Goal: Information Seeking & Learning: Learn about a topic

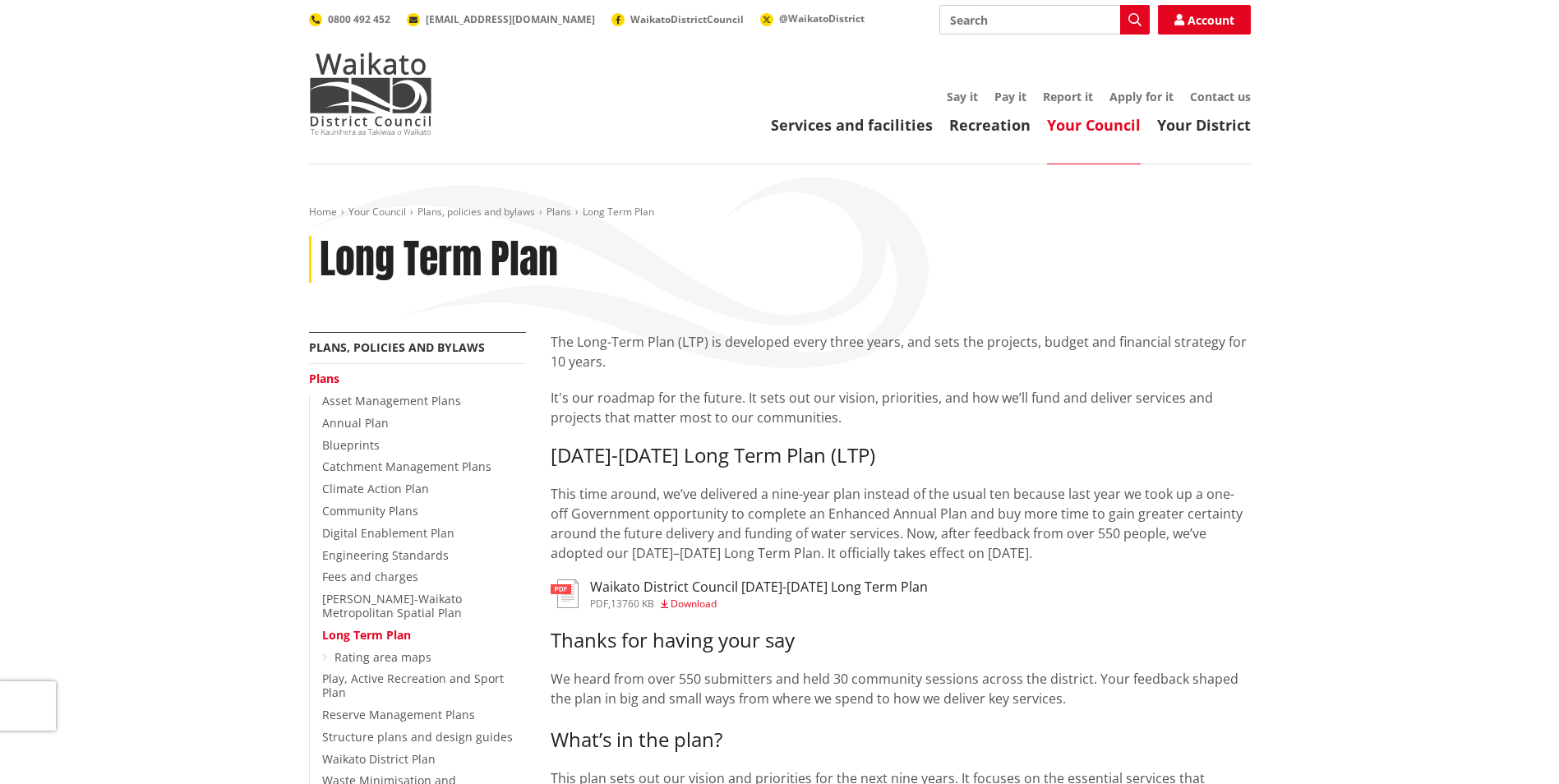
click at [983, 27] on input "Search" at bounding box center [1044, 19] width 210 height 30
paste input "• Annual Plan (current year)"
type input "Annual Plan (current year)"
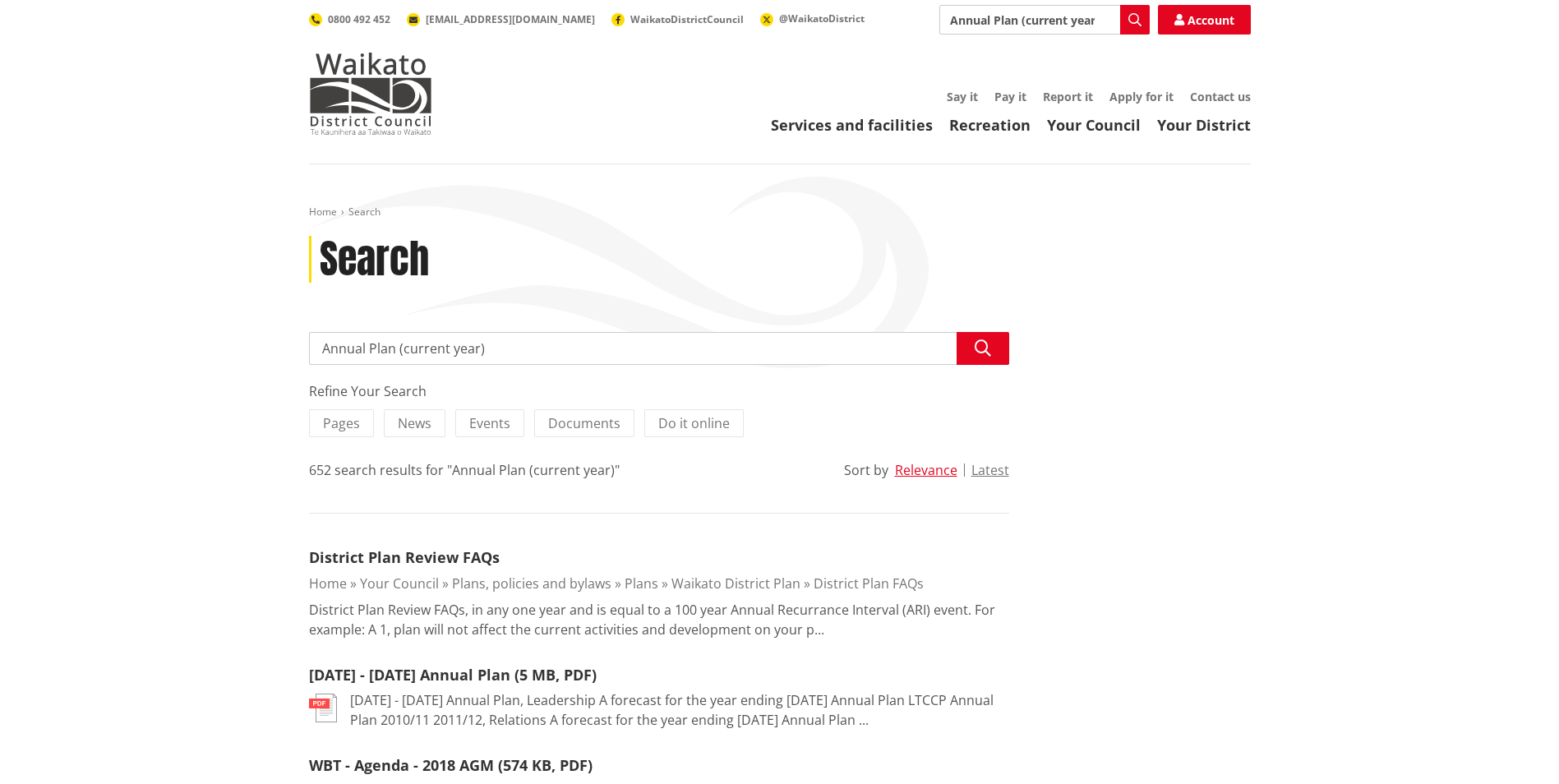
click at [398, 349] on input "Annual Plan (current year)" at bounding box center [659, 348] width 700 height 33
drag, startPoint x: 398, startPoint y: 349, endPoint x: 486, endPoint y: 353, distance: 88.1
click at [486, 353] on input "Annual Plan (current year)" at bounding box center [659, 348] width 700 height 33
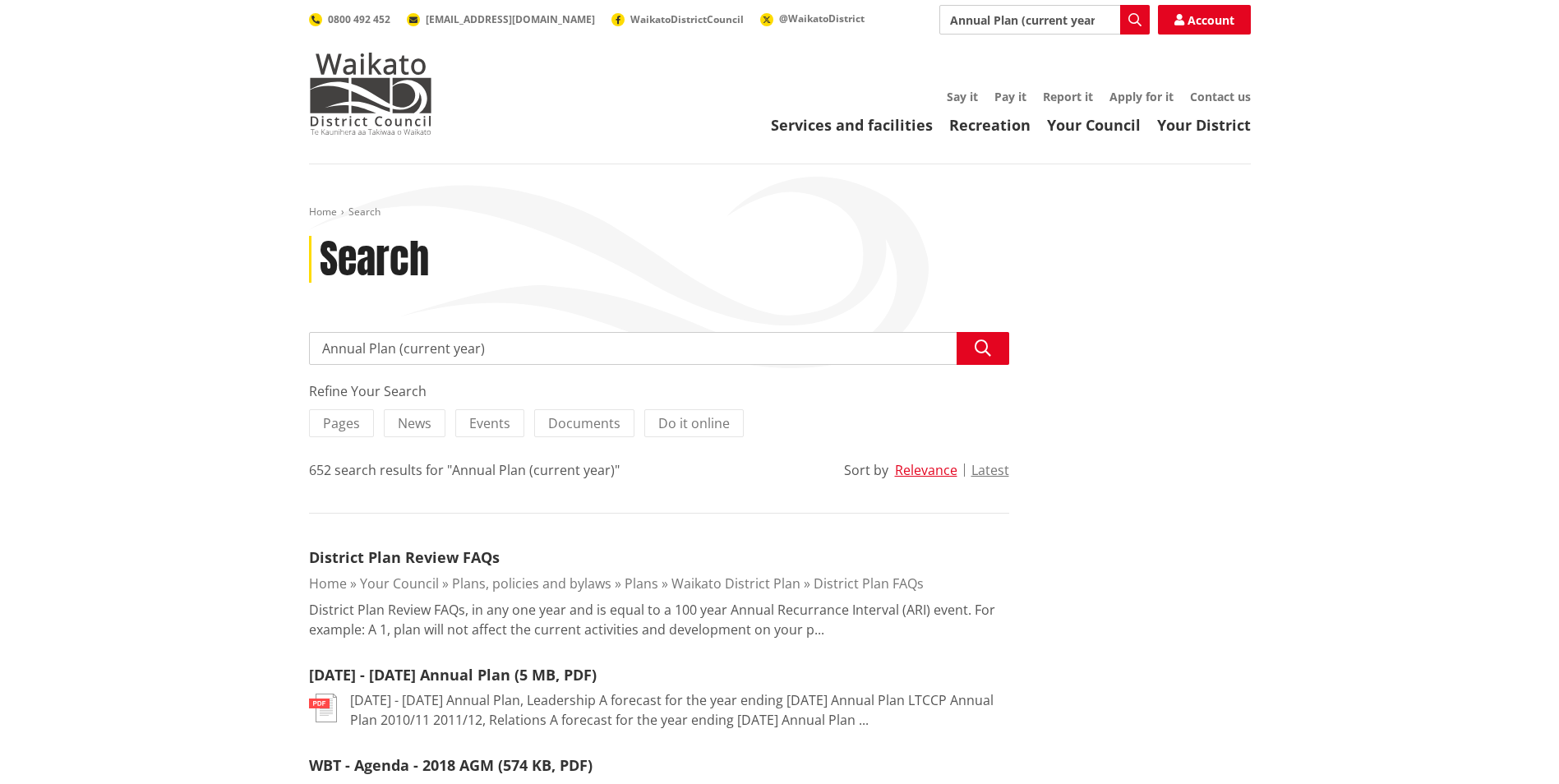
drag, startPoint x: 487, startPoint y: 348, endPoint x: 396, endPoint y: 352, distance: 91.1
click at [396, 352] on input "Annual Plan (current year)" at bounding box center [659, 348] width 700 height 33
type input "Annual Plan 2025"
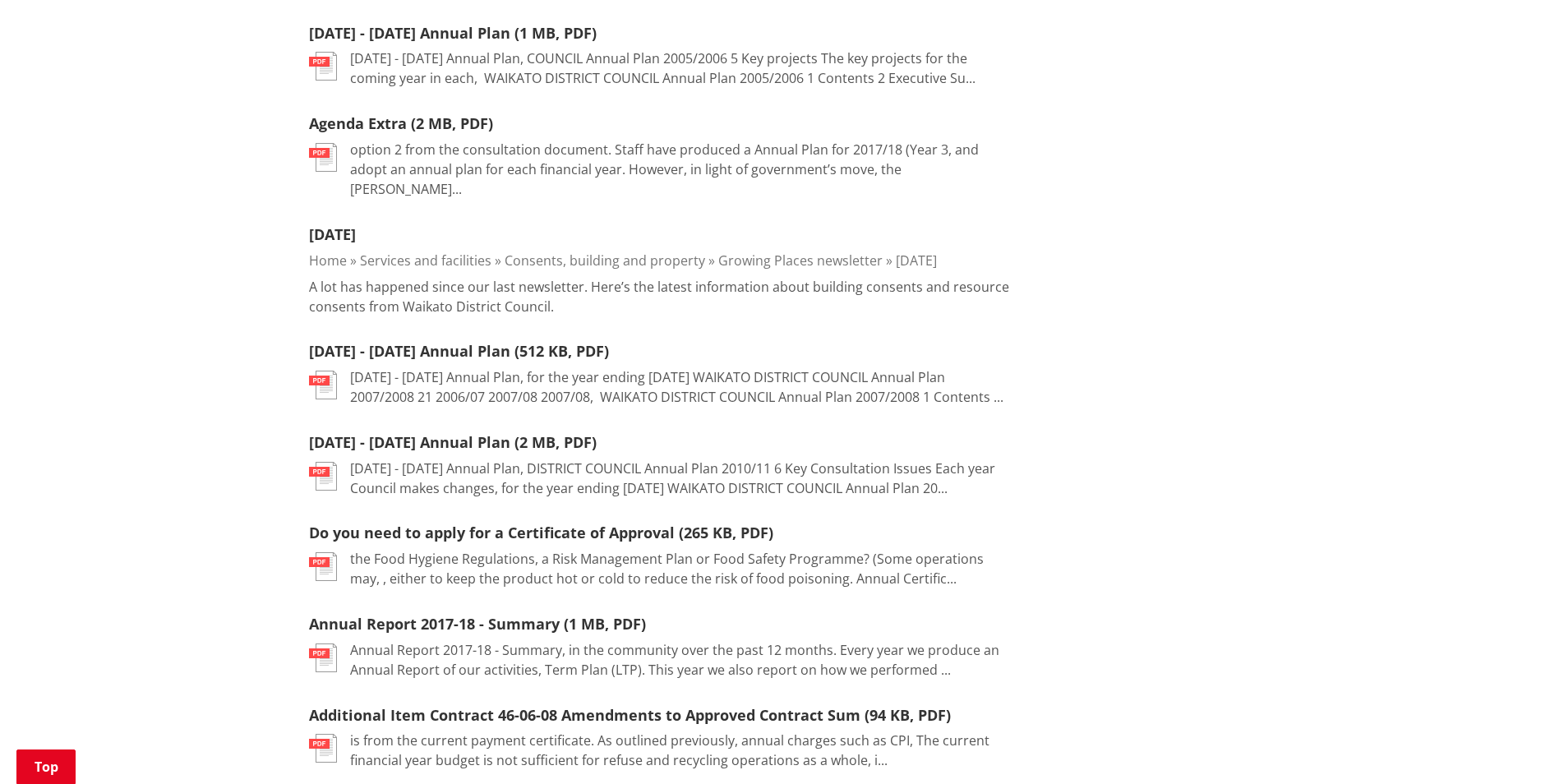
scroll to position [1068, 0]
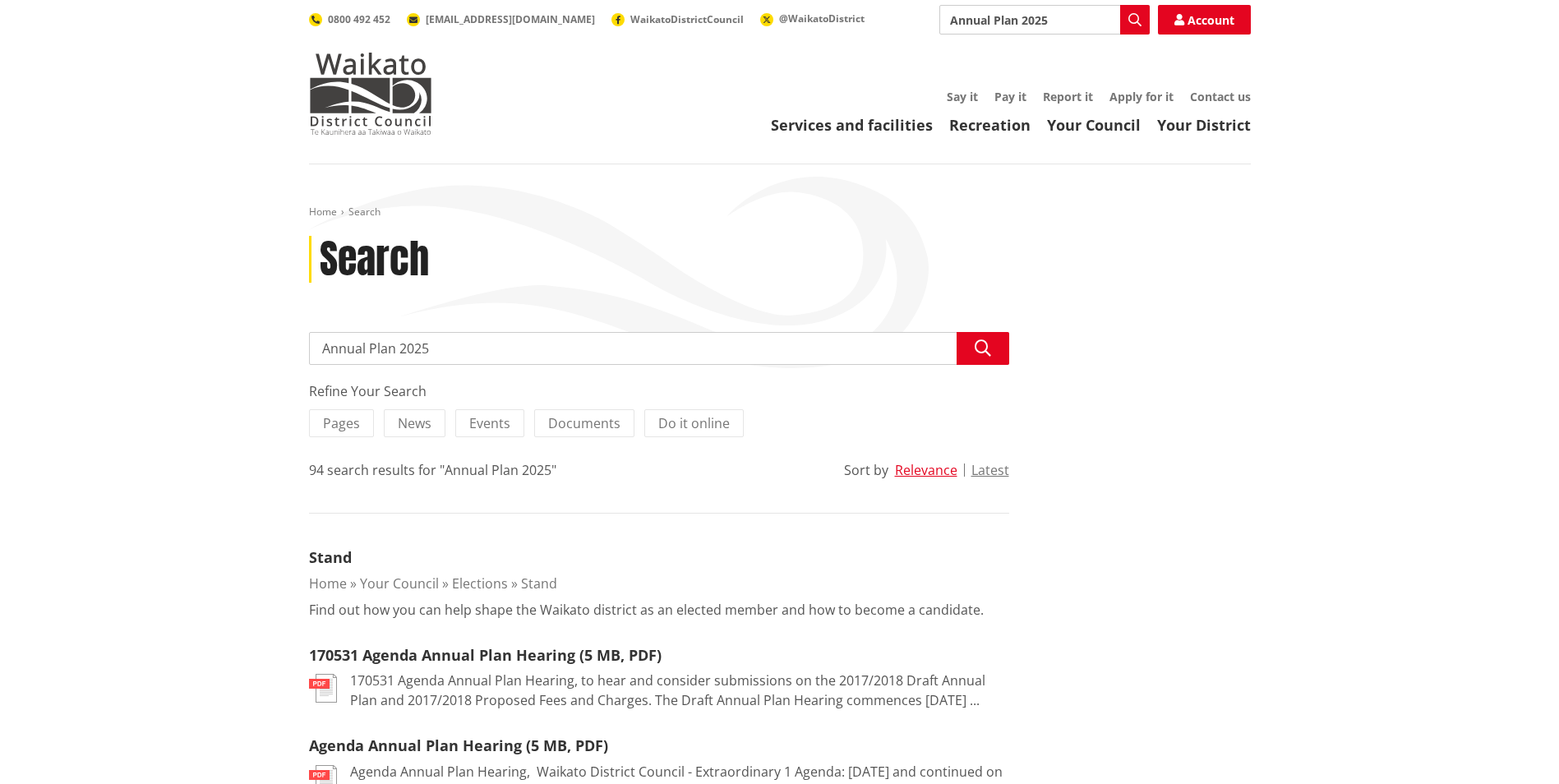
drag, startPoint x: 451, startPoint y: 347, endPoint x: 219, endPoint y: 357, distance: 232.2
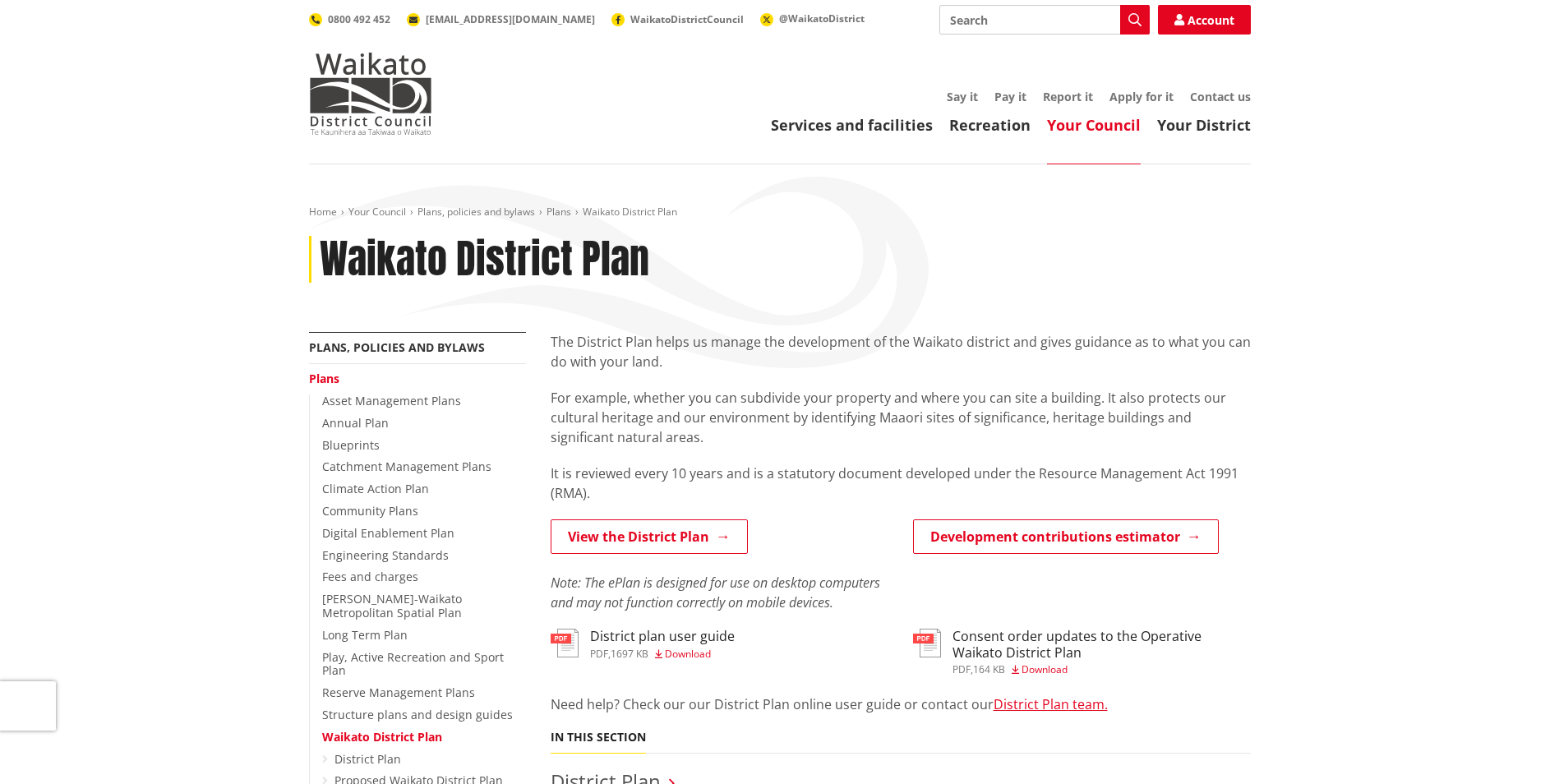
click at [978, 12] on input "Search" at bounding box center [1044, 19] width 210 height 30
paste input "• Waste Minimisation and Management Plan [DATE]–[DATE]"
type input "• Waste Minimisation and Management Plan [DATE]–[DATE]"
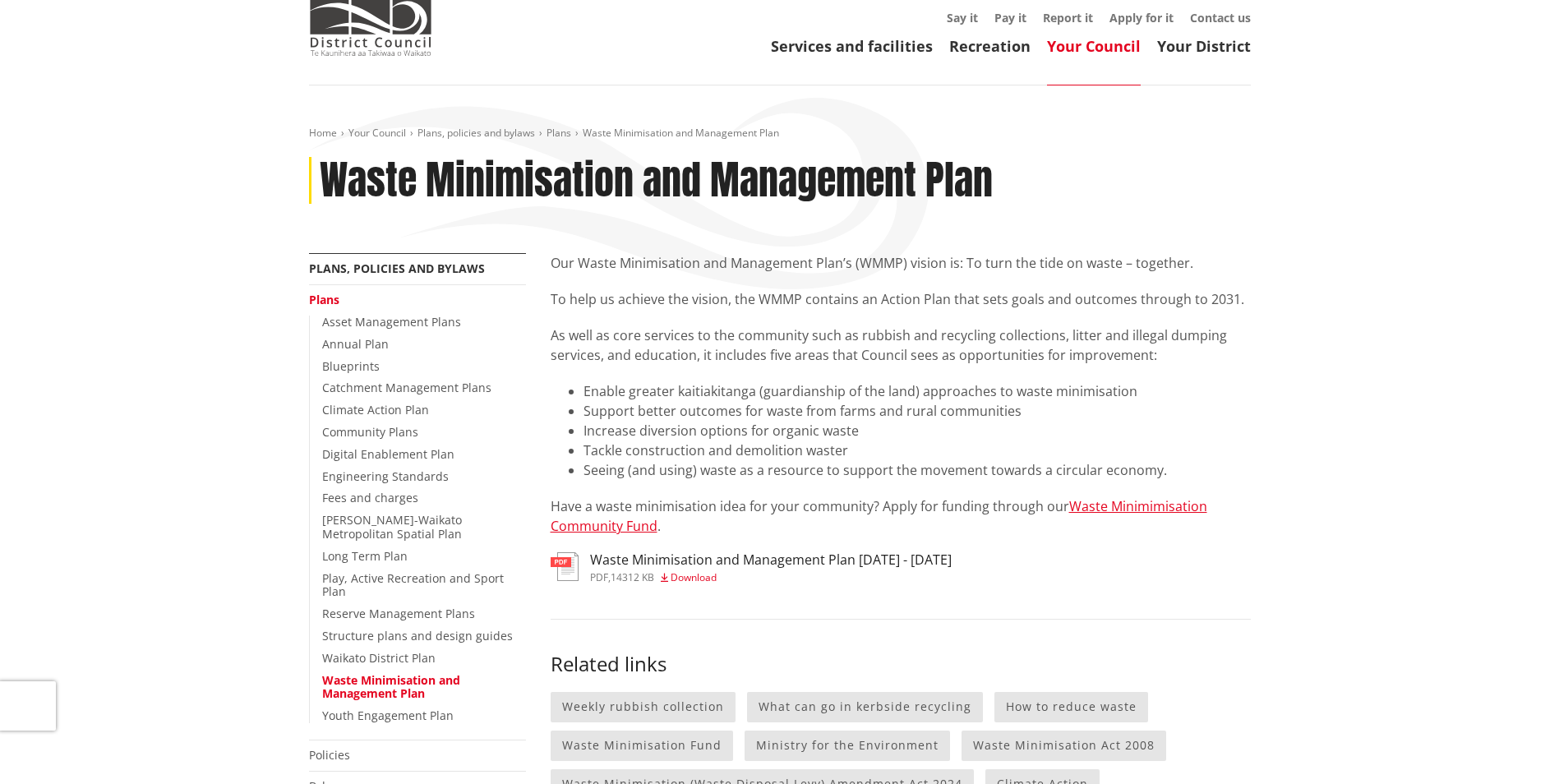
scroll to position [82, 0]
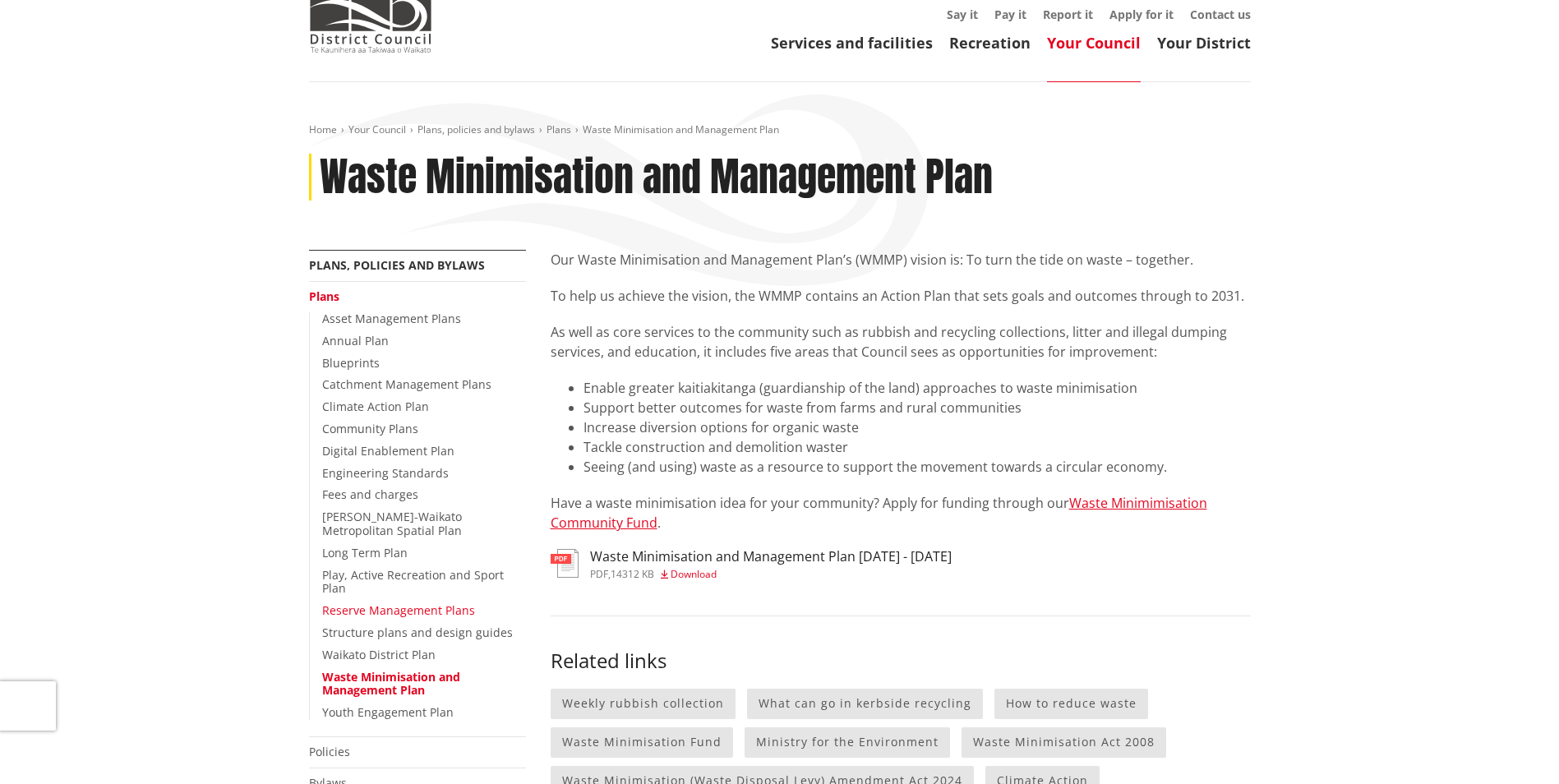
click at [387, 602] on link "Reserve Management Plans" at bounding box center [399, 610] width 153 height 15
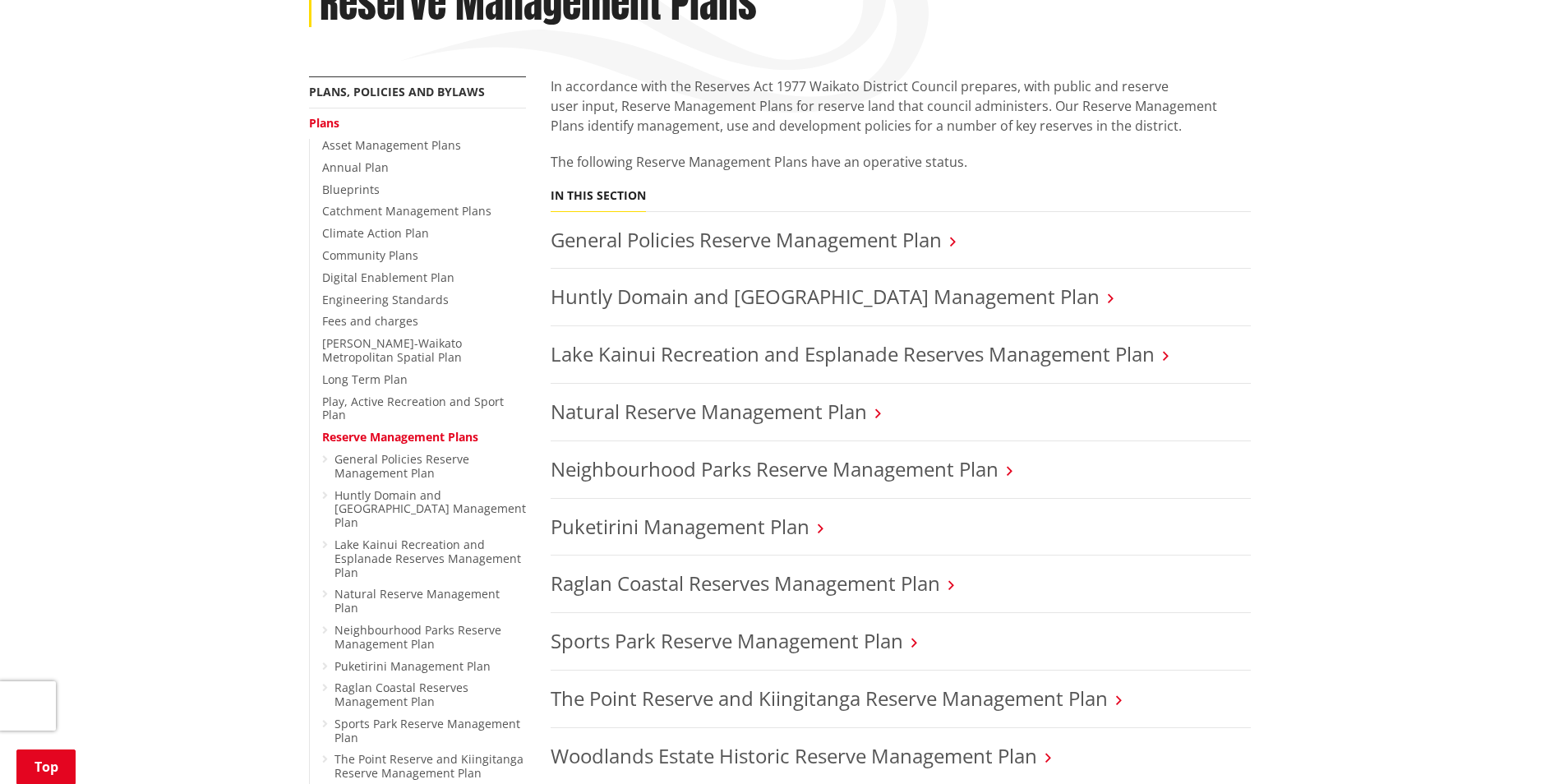
scroll to position [164, 0]
